Goal: Information Seeking & Learning: Learn about a topic

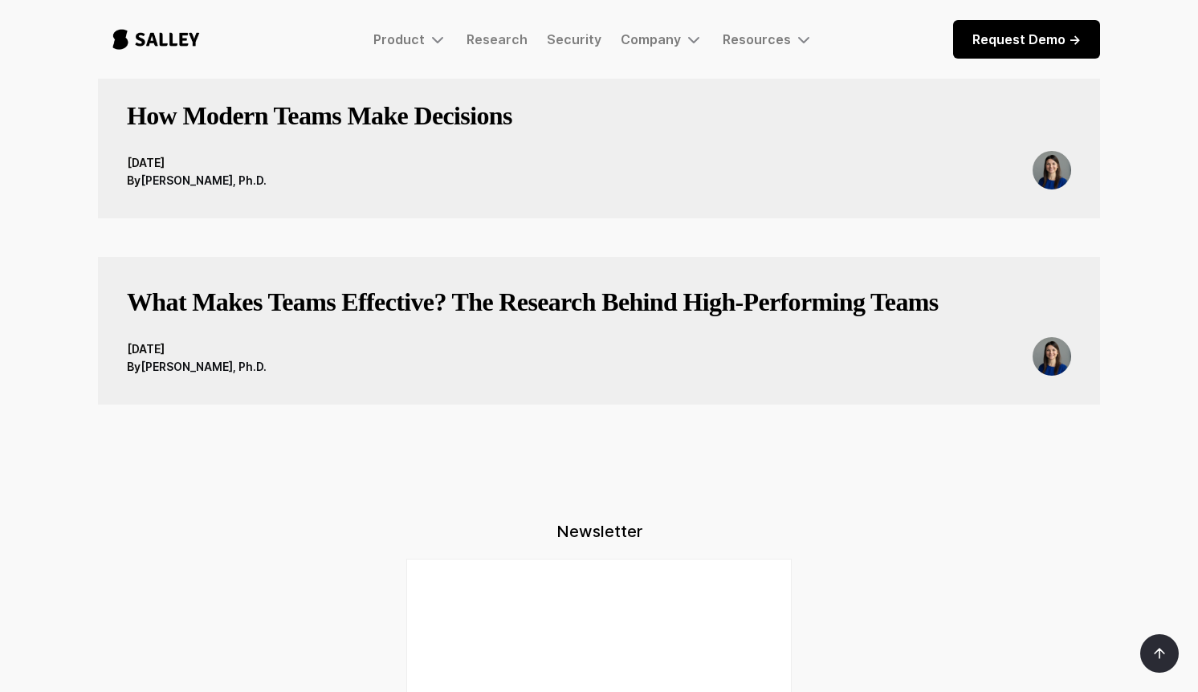
scroll to position [1427, 0]
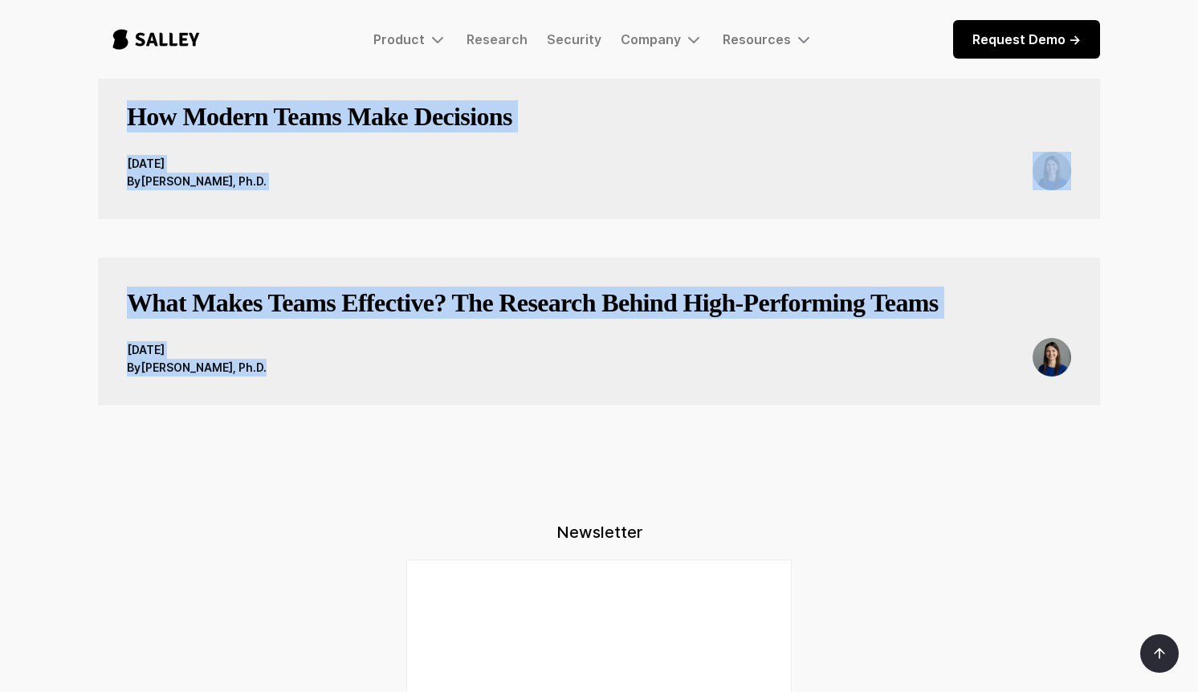
drag, startPoint x: 267, startPoint y: 243, endPoint x: 347, endPoint y: 395, distance: 171.3
copy body "Advancing human + AI teams through applied AI and behavioral science research R…"
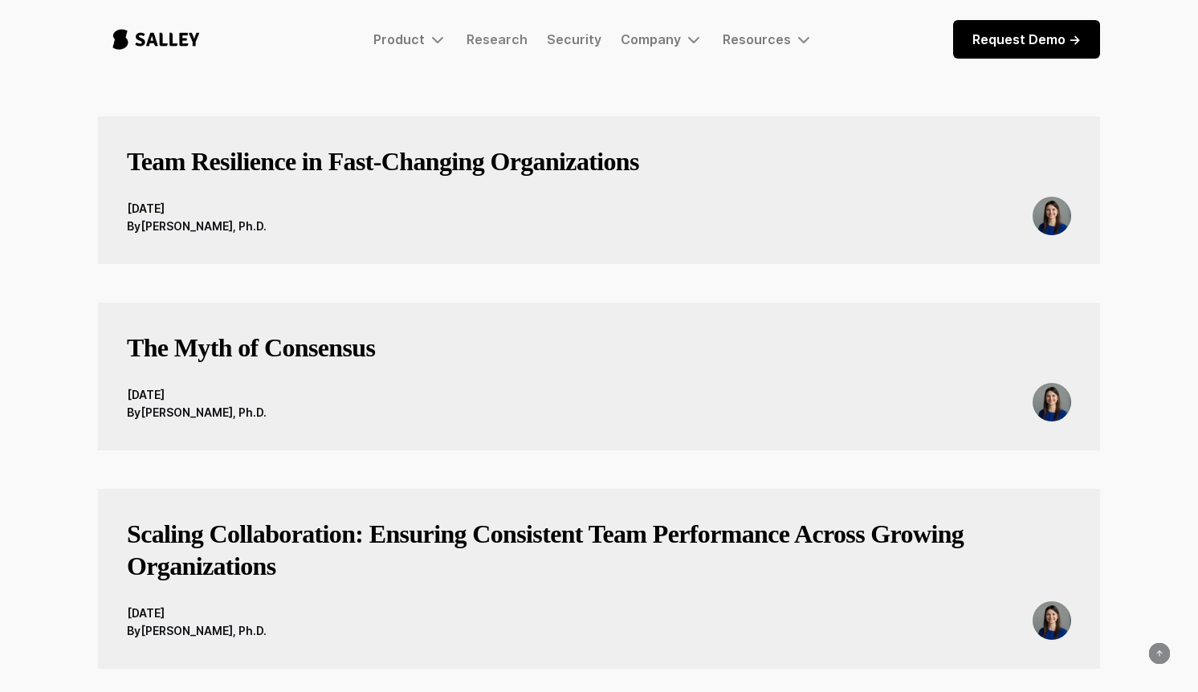
scroll to position [0, 0]
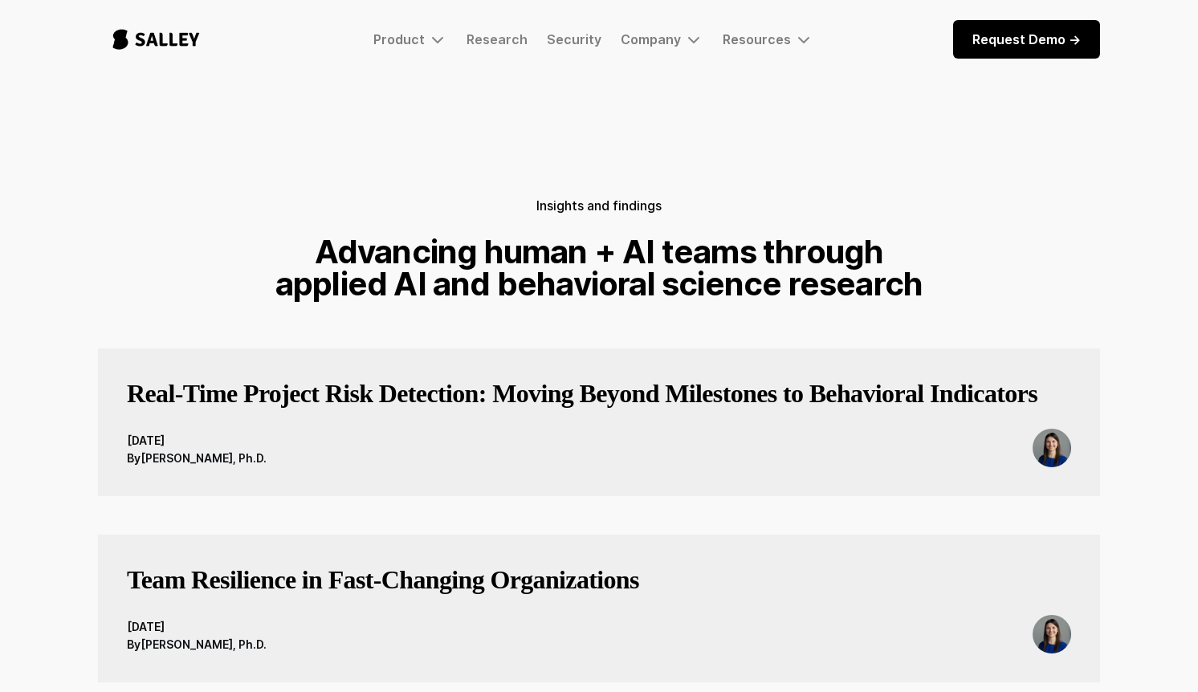
click at [449, 387] on h3 "Real-Time Project Risk Detection: Moving Beyond Milestones to Behavioral Indica…" at bounding box center [582, 393] width 910 height 32
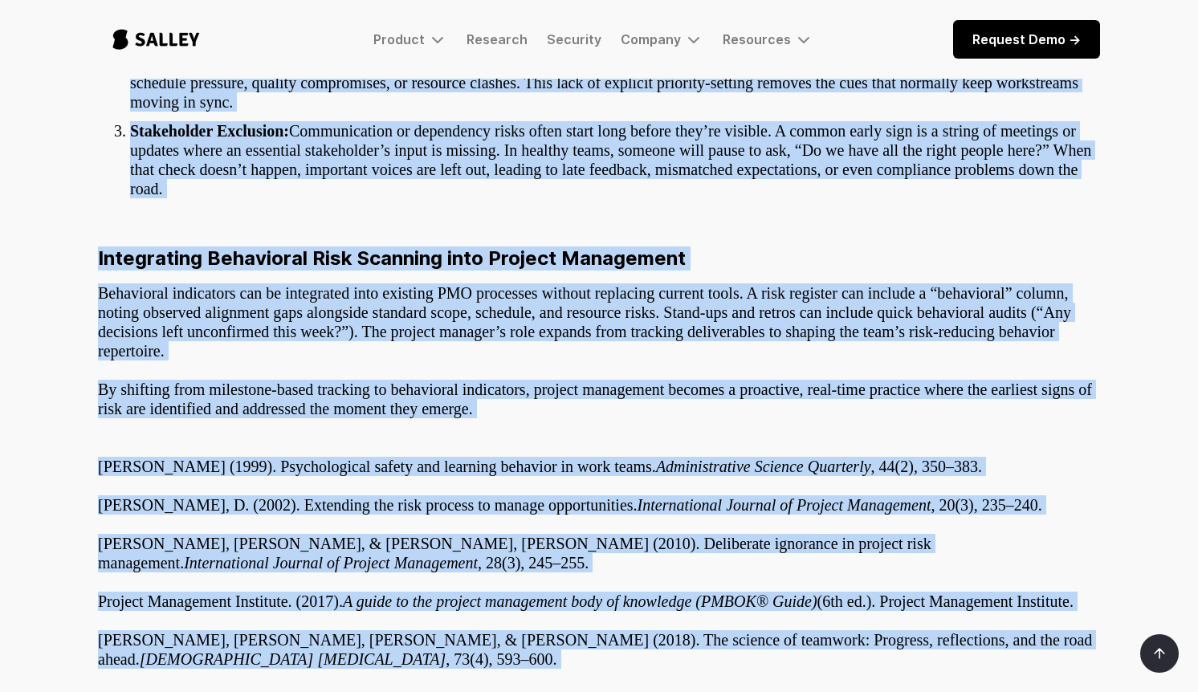
scroll to position [1555, 0]
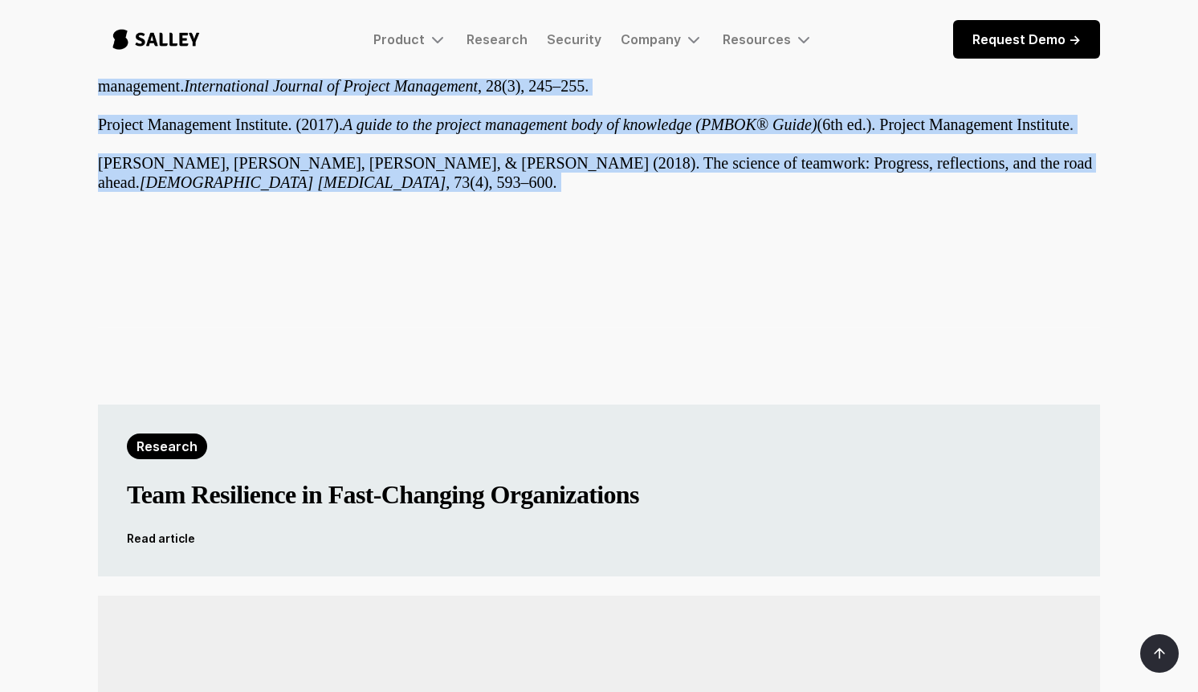
drag, startPoint x: 105, startPoint y: 224, endPoint x: 217, endPoint y: 267, distance: 119.4
click at [217, 267] on body "Product Salley AI Coming soon: The AI Nerve Center for Complex Enterprise Work.…" at bounding box center [599, 149] width 1198 height 3409
copy body "Real-Time Project Risk Detection: Moving Beyond Milestones to Behavioral Indica…"
